Goal: Information Seeking & Learning: Learn about a topic

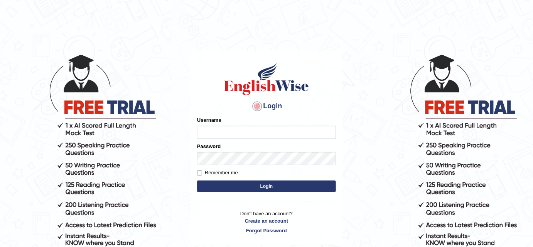
type input "bhuvaneswari_parramatta"
click at [219, 187] on button "Login" at bounding box center [266, 186] width 139 height 12
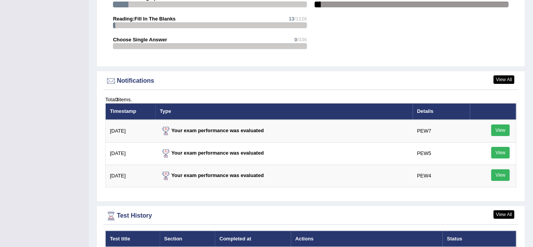
scroll to position [926, 0]
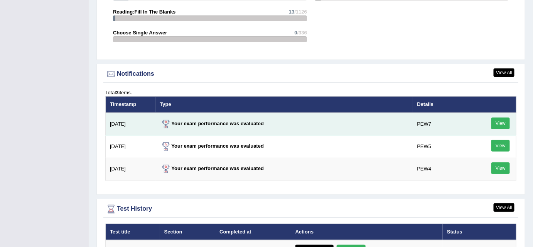
click at [497, 120] on link "View" at bounding box center [501, 123] width 19 height 12
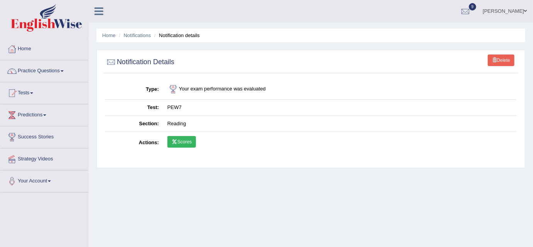
click at [174, 140] on icon at bounding box center [175, 141] width 6 height 5
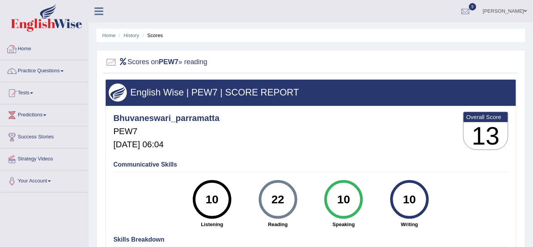
click at [25, 50] on link "Home" at bounding box center [44, 47] width 88 height 19
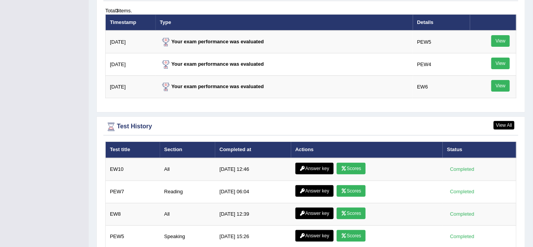
scroll to position [961, 0]
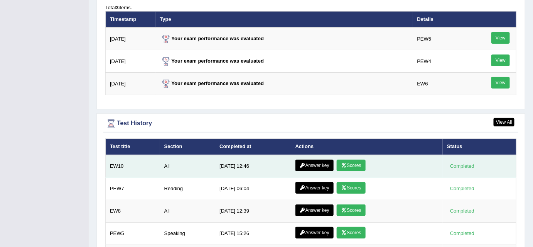
click at [322, 162] on link "Answer key" at bounding box center [315, 165] width 38 height 12
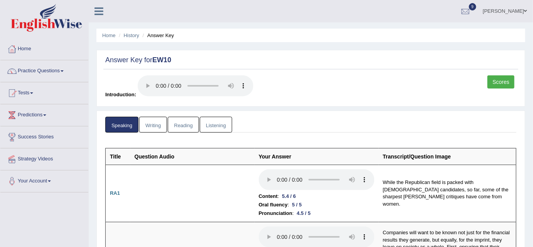
click at [149, 123] on link "Writing" at bounding box center [153, 125] width 28 height 16
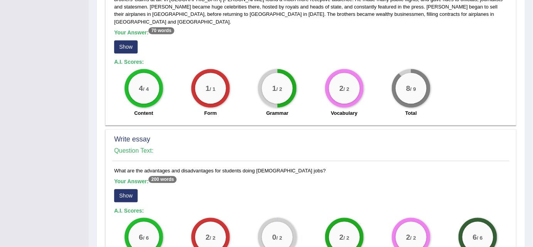
scroll to position [514, 0]
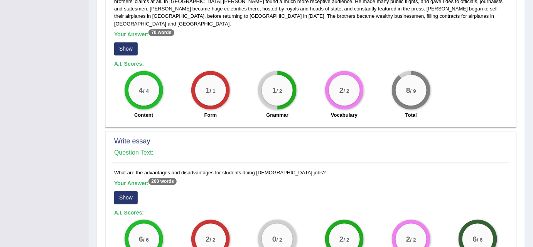
click at [125, 191] on button "Show" at bounding box center [126, 197] width 24 height 13
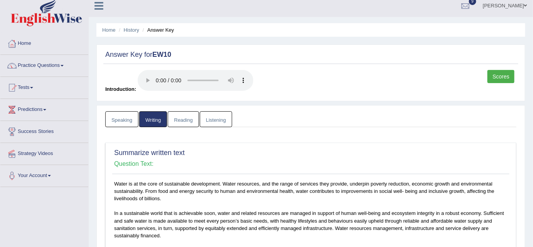
scroll to position [0, 0]
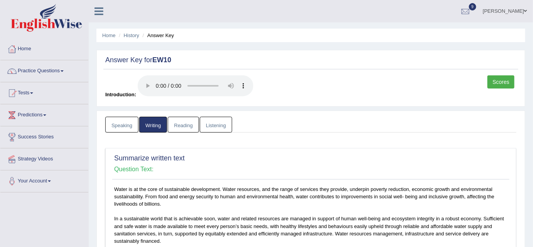
click at [184, 123] on link "Reading" at bounding box center [183, 125] width 31 height 16
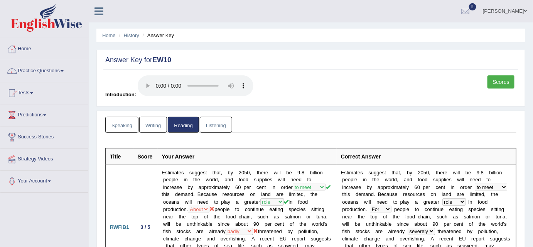
click at [394, 2] on ul "[PERSON_NAME] Toggle navigation Username: bhuvaneswari_parramatta Access Type: …" at bounding box center [377, 11] width 311 height 22
click at [220, 122] on link "Listening" at bounding box center [216, 125] width 32 height 16
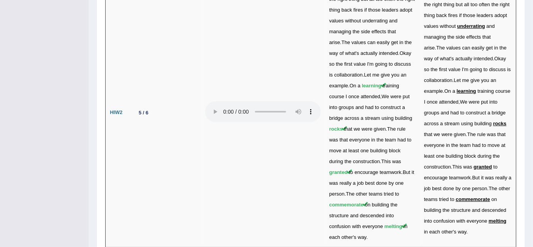
scroll to position [1943, 0]
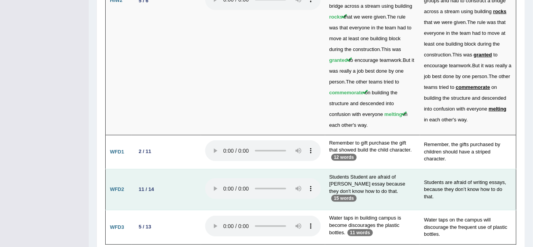
click at [414, 169] on td "Students Student are afraid of [PERSON_NAME] essay because they don't know how …" at bounding box center [372, 189] width 95 height 41
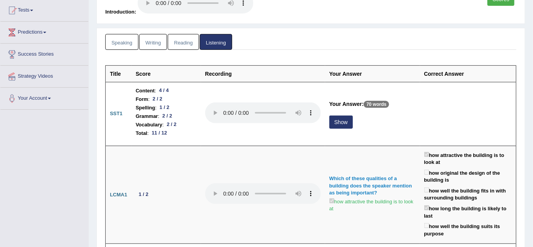
scroll to position [0, 0]
